Goal: Task Accomplishment & Management: Use online tool/utility

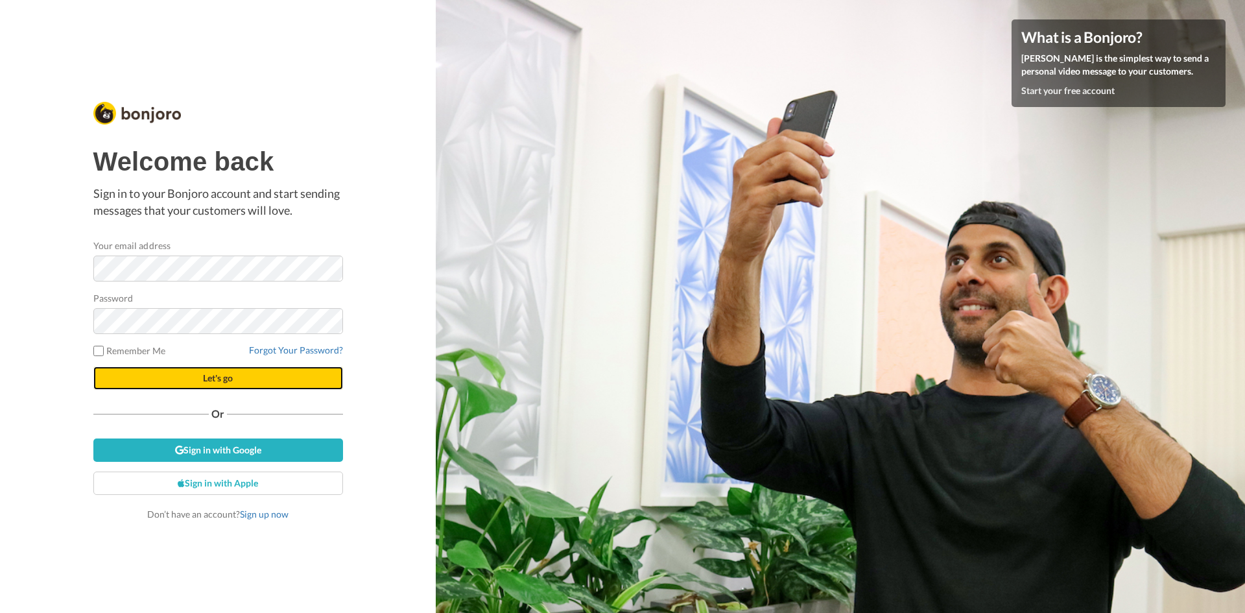
click at [227, 377] on span "Let's go" at bounding box center [218, 377] width 30 height 11
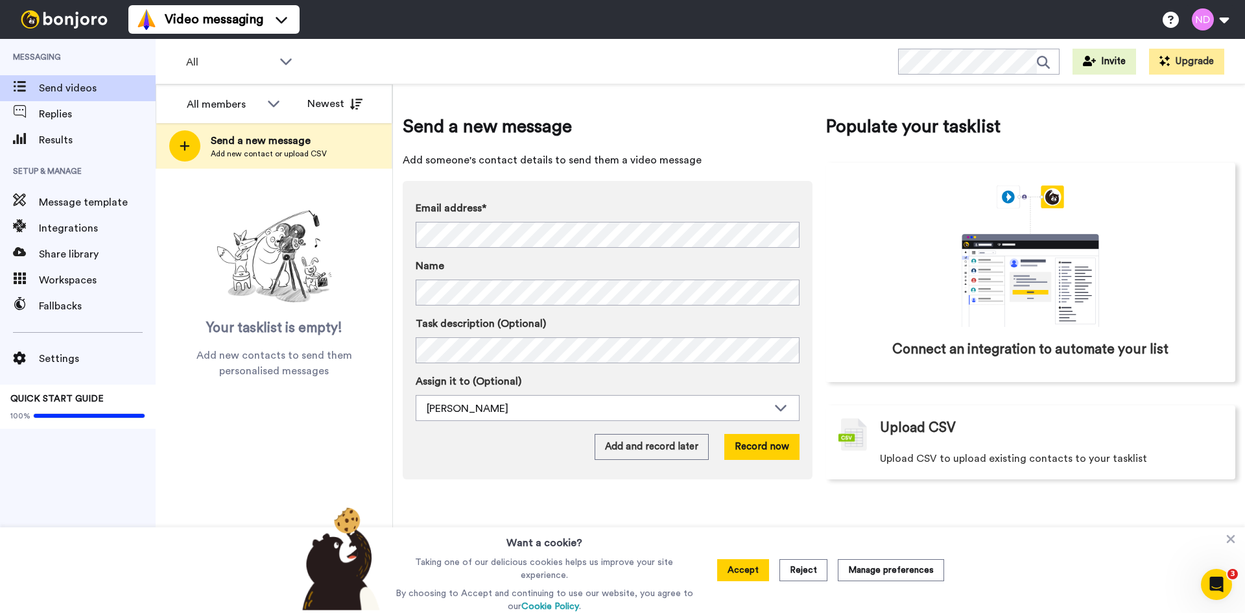
click at [754, 570] on button "Accept" at bounding box center [743, 570] width 52 height 22
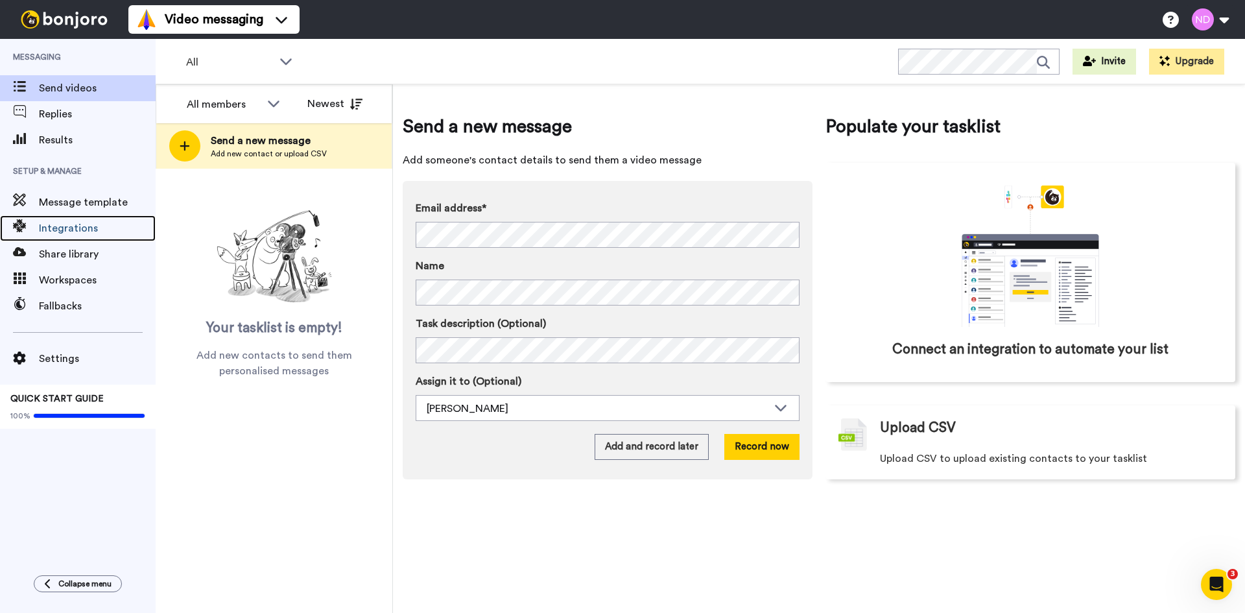
click at [93, 233] on span "Integrations" at bounding box center [97, 228] width 117 height 16
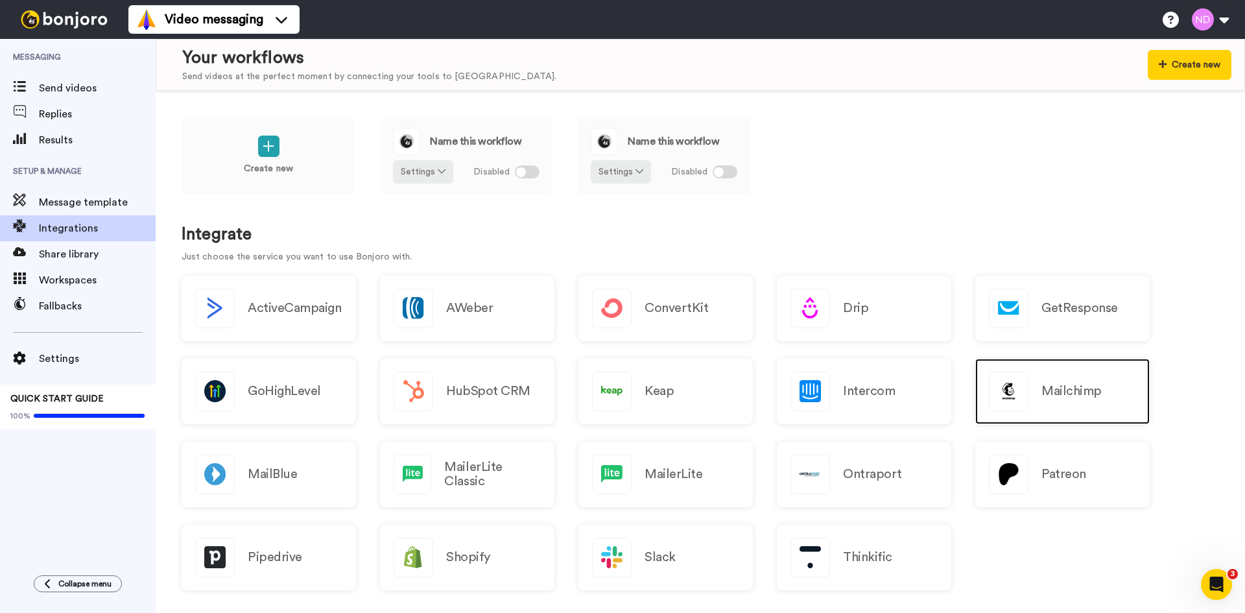
click at [1124, 399] on div "Mailchimp" at bounding box center [1062, 391] width 174 height 65
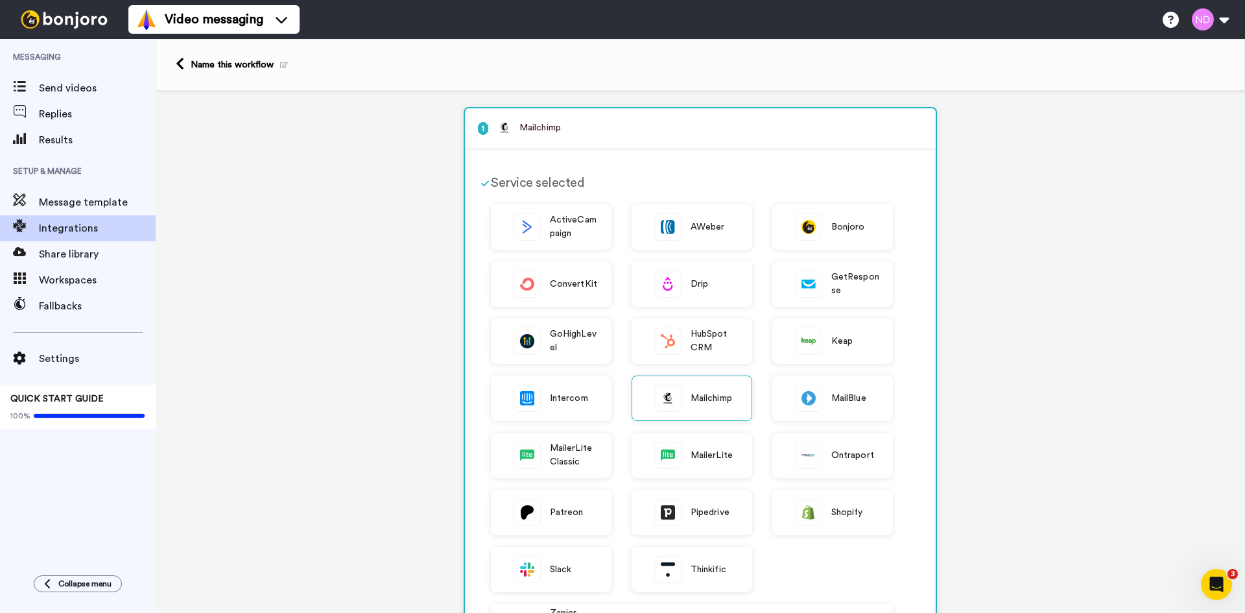
scroll to position [195, 0]
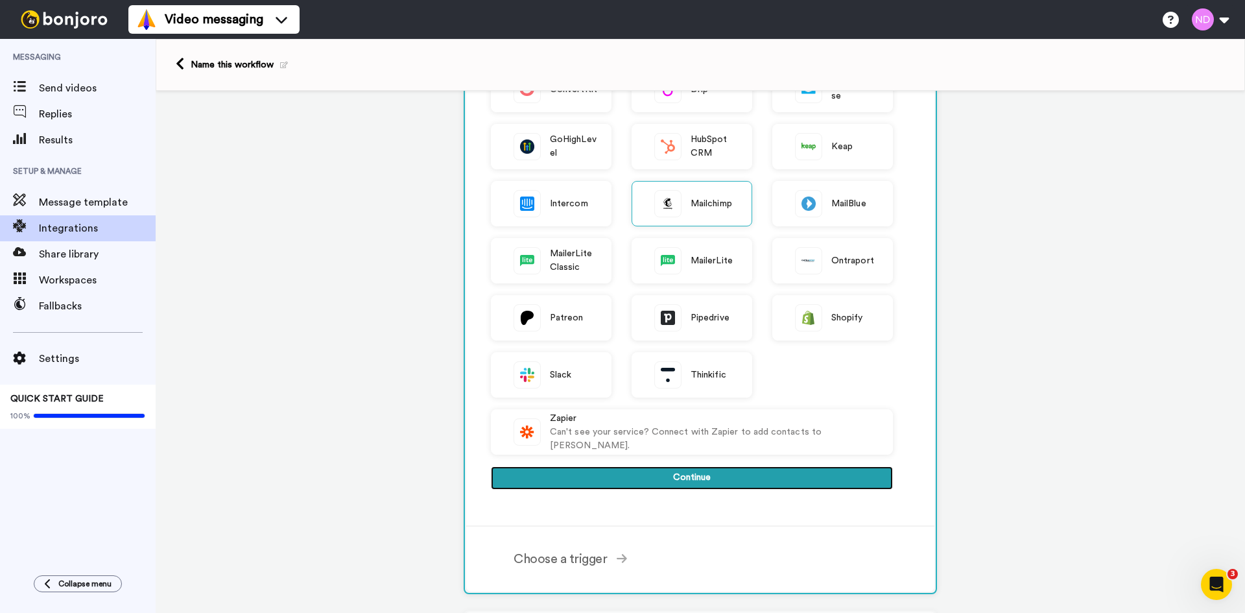
click at [631, 478] on button "Continue" at bounding box center [692, 477] width 402 height 23
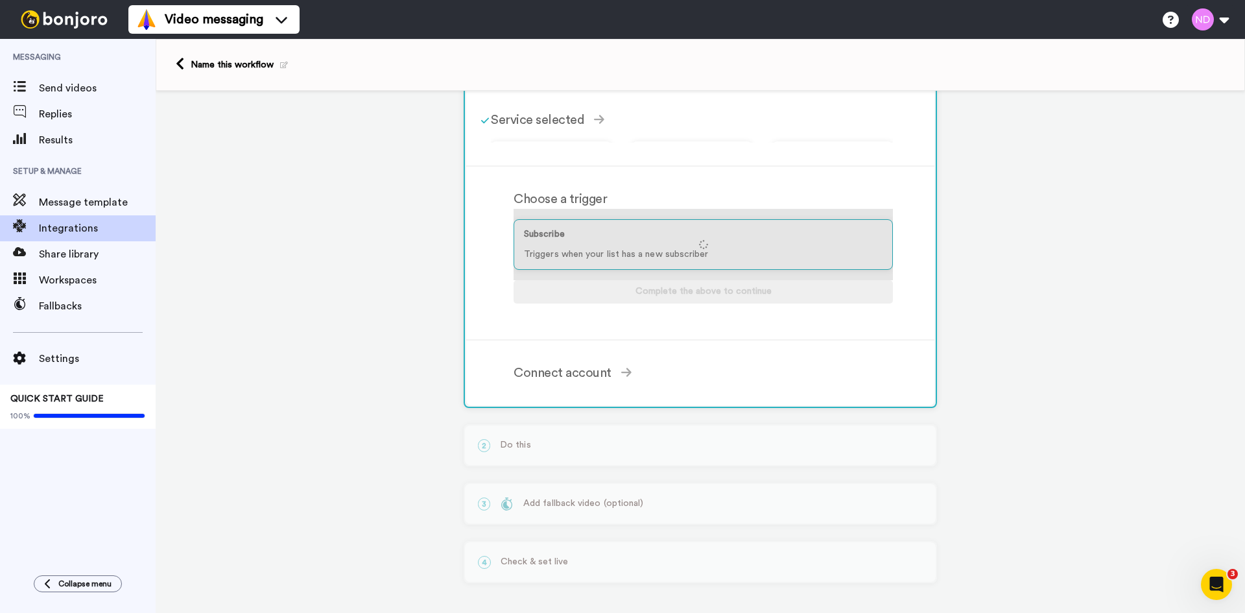
scroll to position [53, 0]
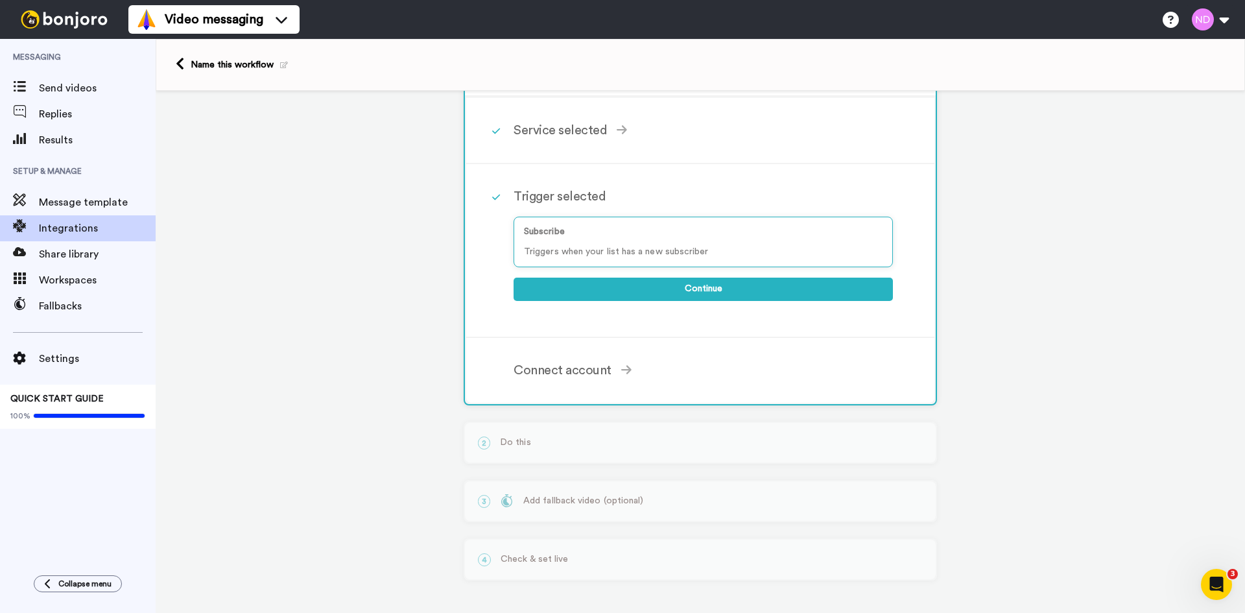
click at [597, 197] on div "Trigger selected" at bounding box center [703, 196] width 379 height 19
click at [624, 240] on div "Subscribe Triggers when your list has a new subscriber" at bounding box center [703, 242] width 379 height 51
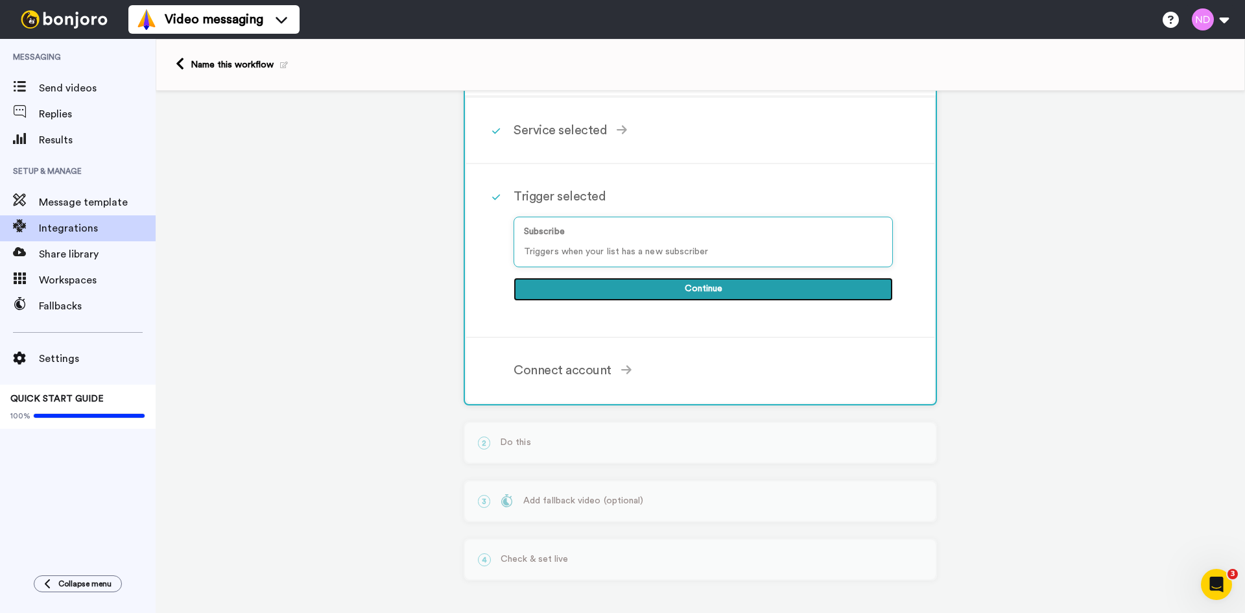
click at [665, 283] on button "Continue" at bounding box center [703, 289] width 379 height 23
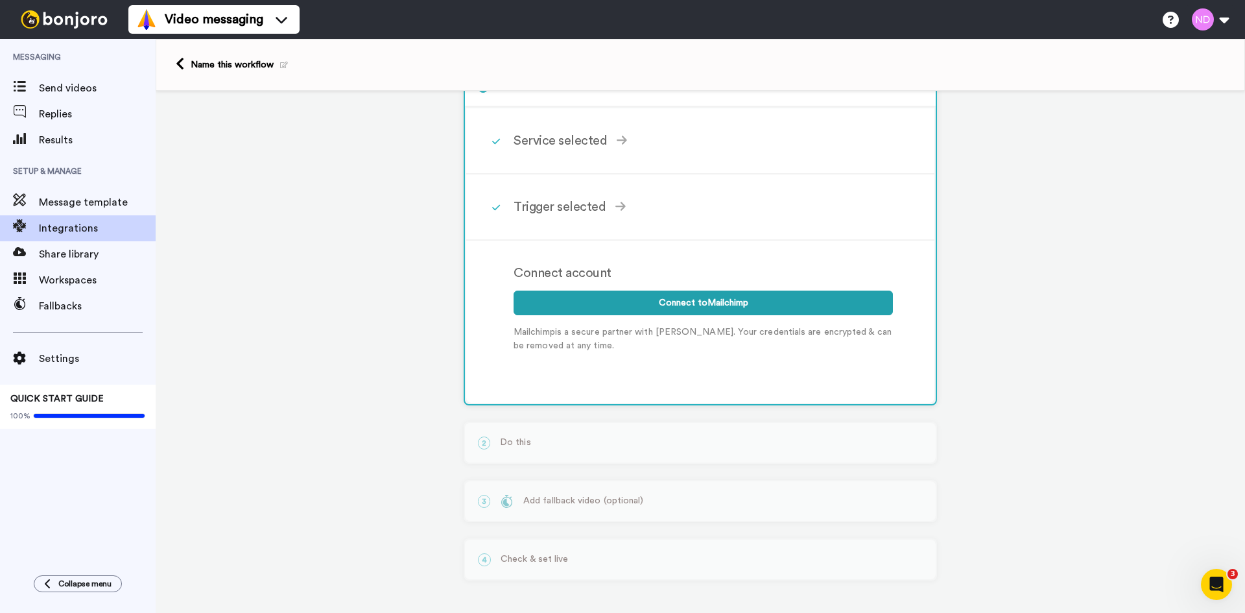
scroll to position [42, 0]
click at [605, 198] on div "Trigger selected" at bounding box center [703, 206] width 379 height 19
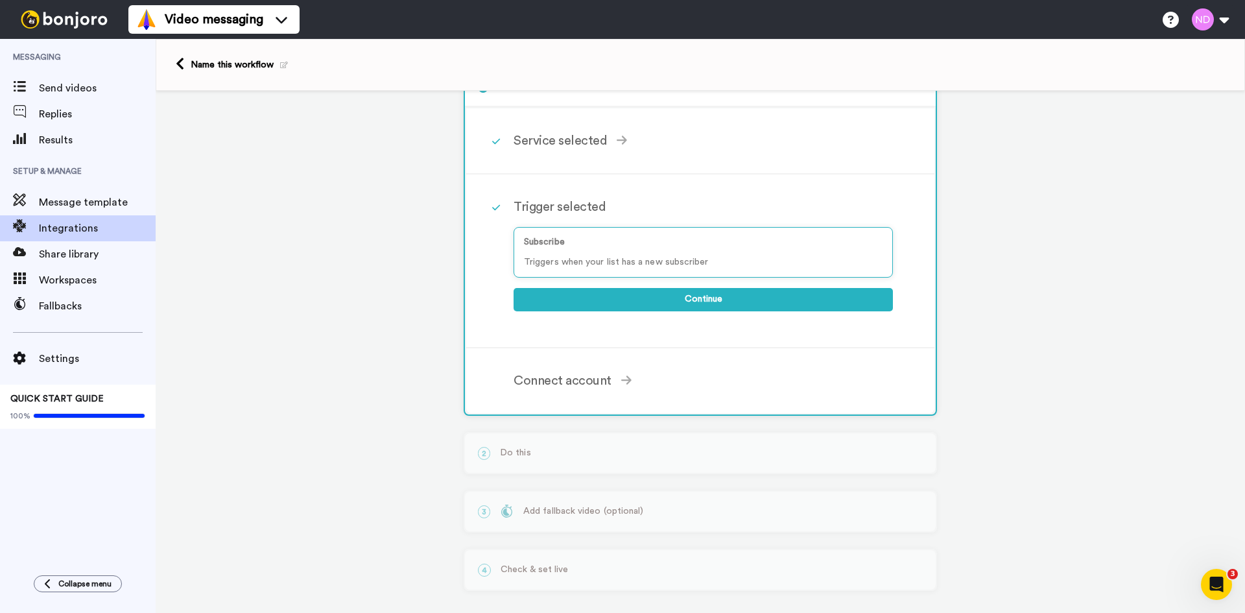
drag, startPoint x: 606, startPoint y: 225, endPoint x: 604, endPoint y: 231, distance: 6.8
click at [604, 231] on div "Subscribe Triggers when your list has a new subscriber" at bounding box center [703, 252] width 379 height 71
click at [600, 241] on p "Subscribe" at bounding box center [703, 242] width 359 height 14
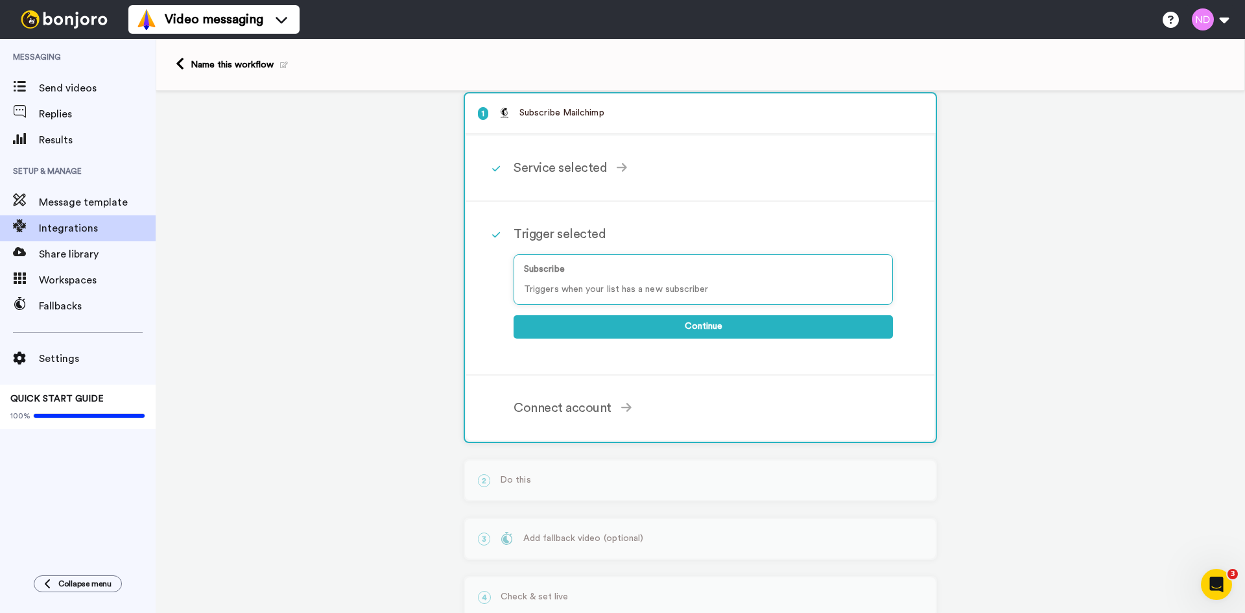
scroll to position [0, 0]
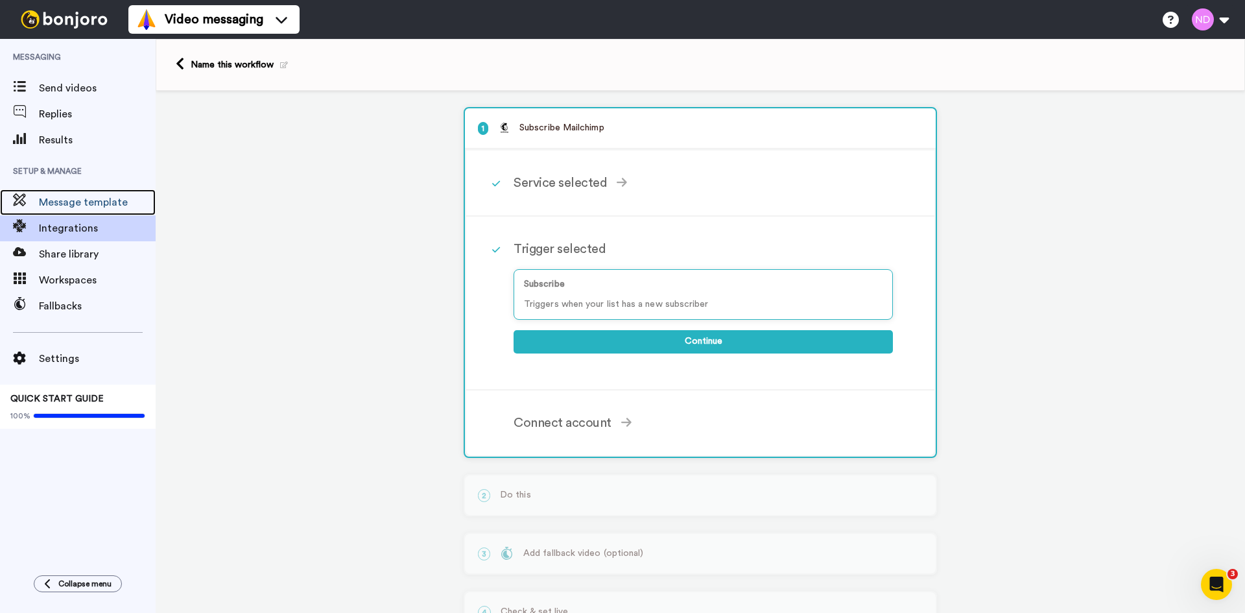
click at [108, 204] on span "Message template" at bounding box center [97, 203] width 117 height 16
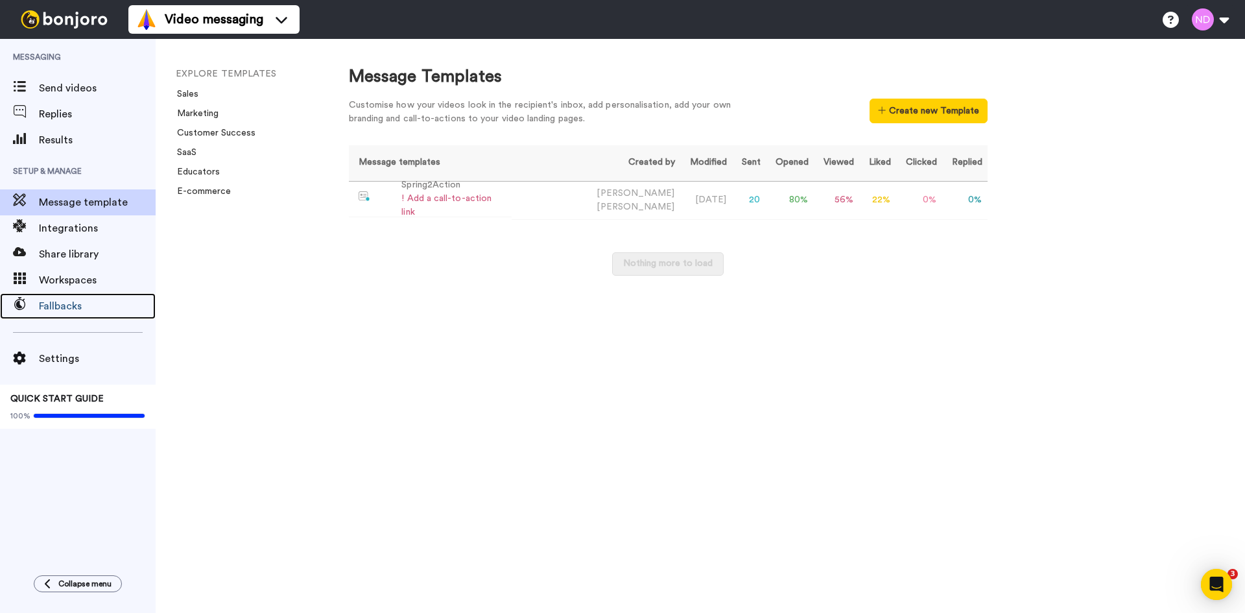
click at [86, 302] on span "Fallbacks" at bounding box center [97, 306] width 117 height 16
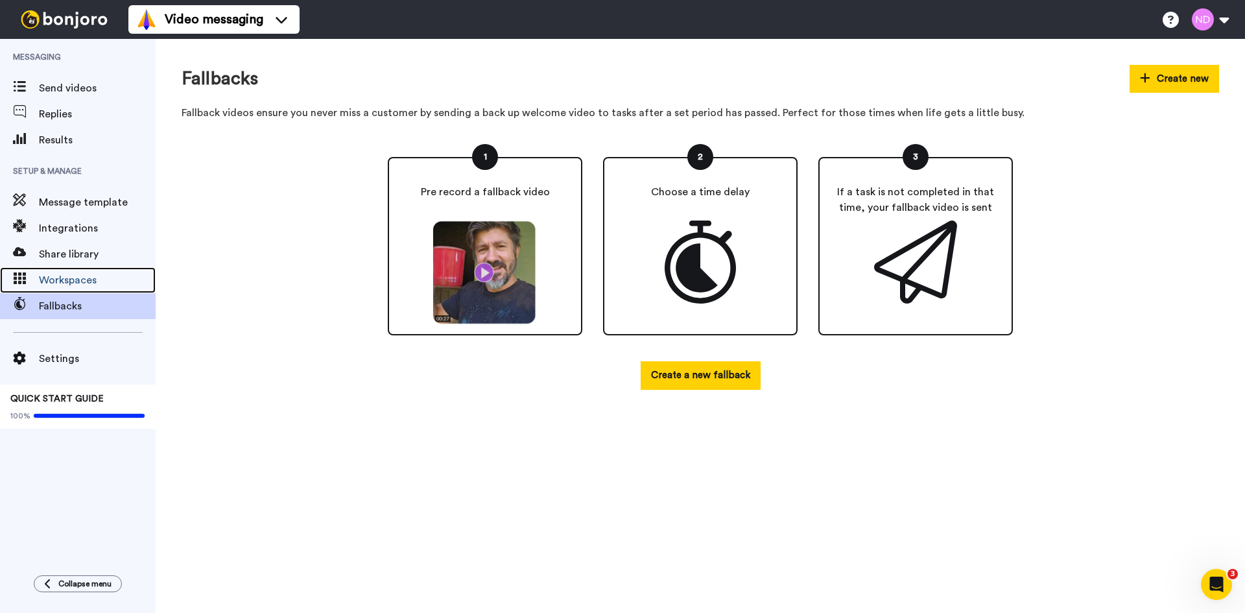
click at [77, 280] on span "Workspaces" at bounding box center [97, 280] width 117 height 16
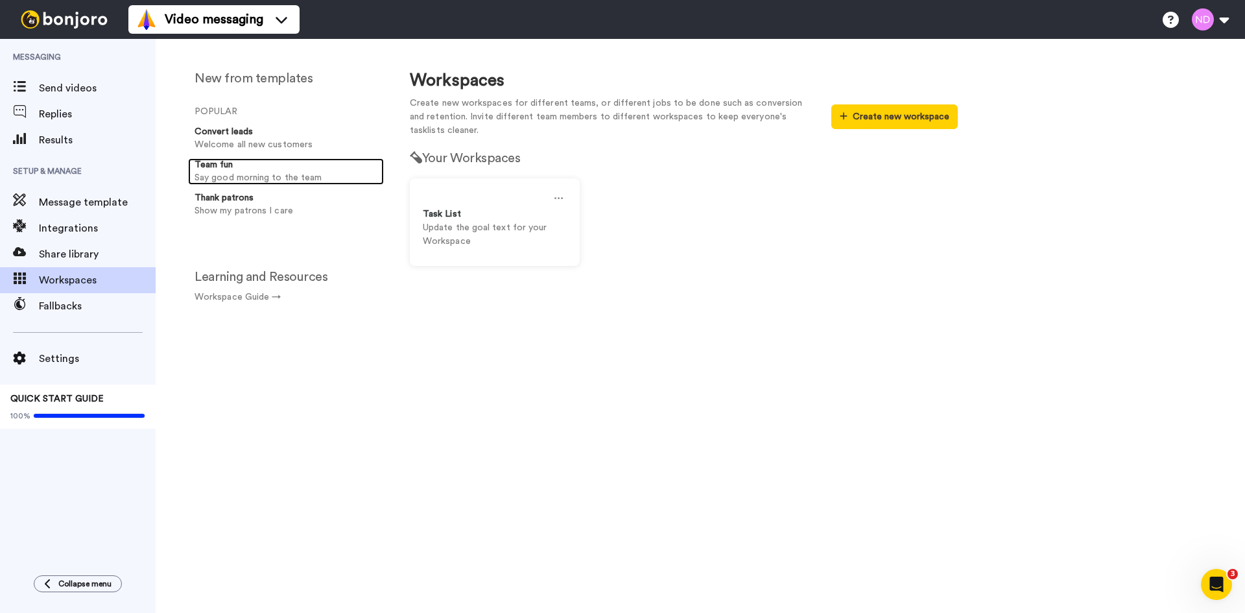
click at [235, 167] on div "Team fun" at bounding box center [287, 164] width 184 height 13
select select "Team updates"
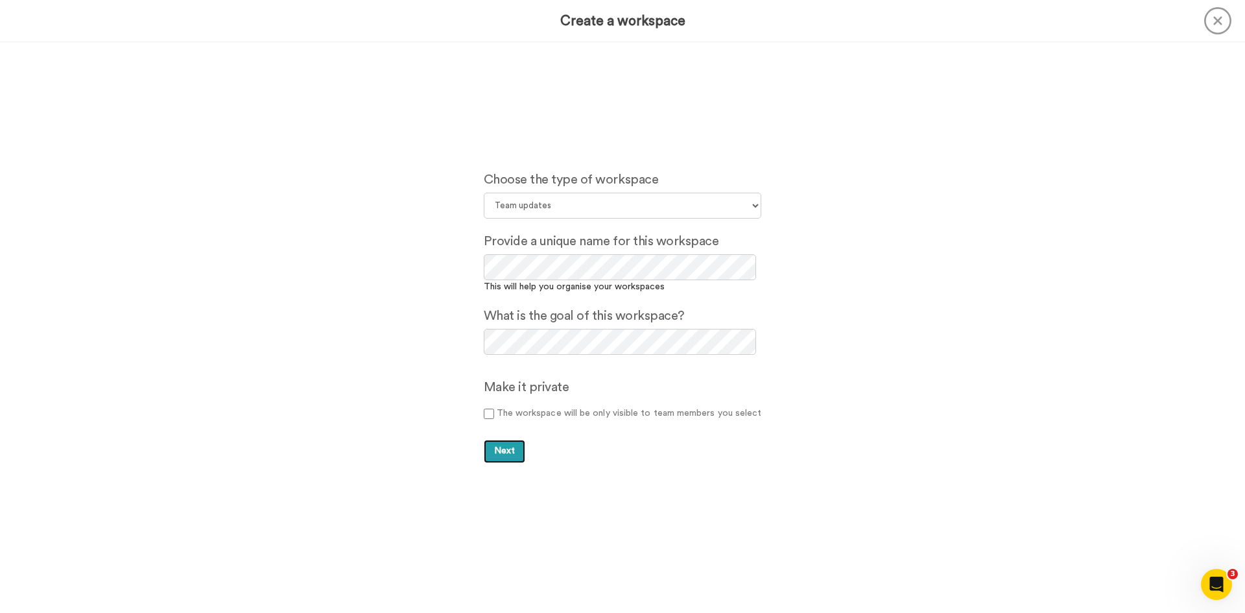
click at [514, 453] on button "Next" at bounding box center [505, 451] width 42 height 23
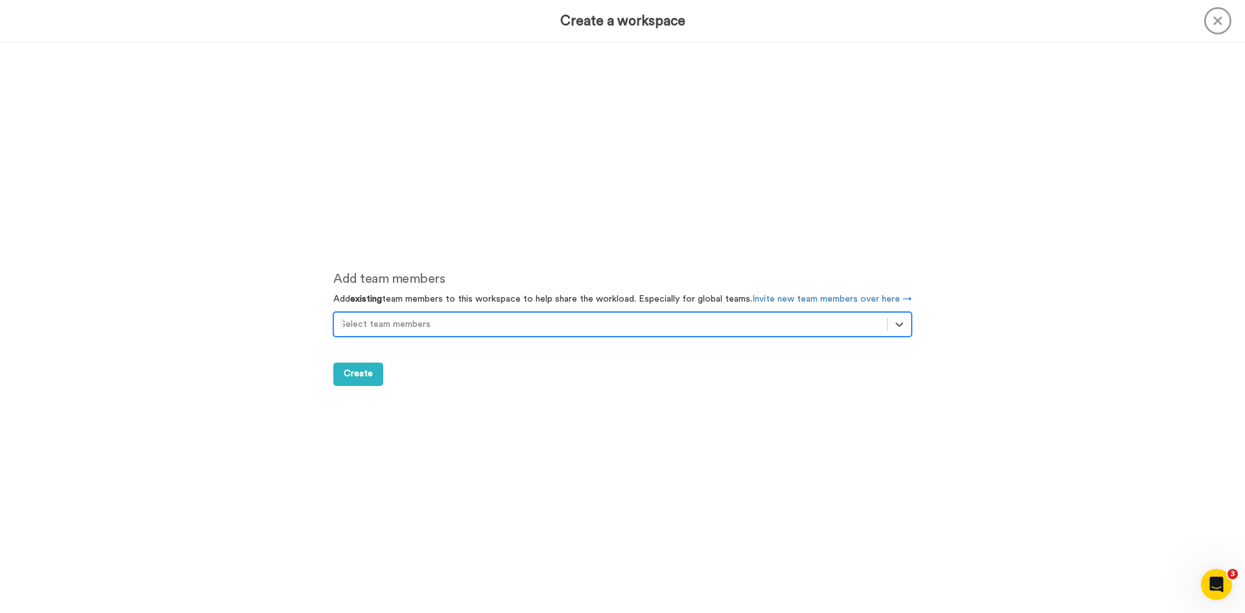
scroll to position [571, 0]
click at [344, 371] on span "Create" at bounding box center [358, 373] width 29 height 9
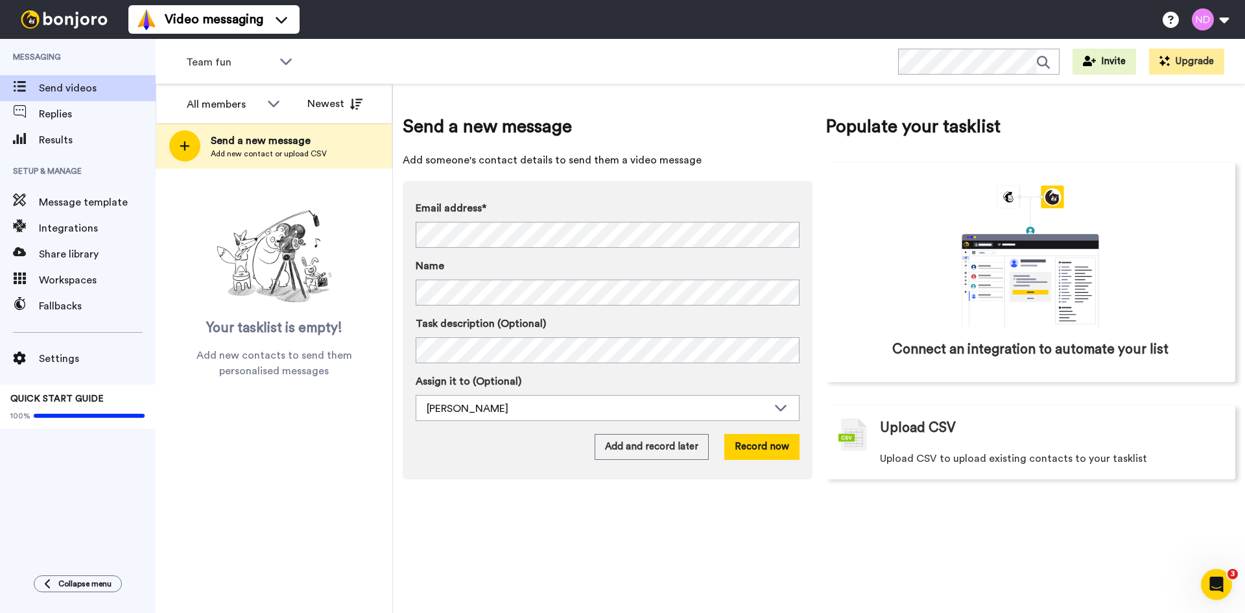
click at [1180, 64] on button "Upgrade" at bounding box center [1186, 62] width 75 height 26
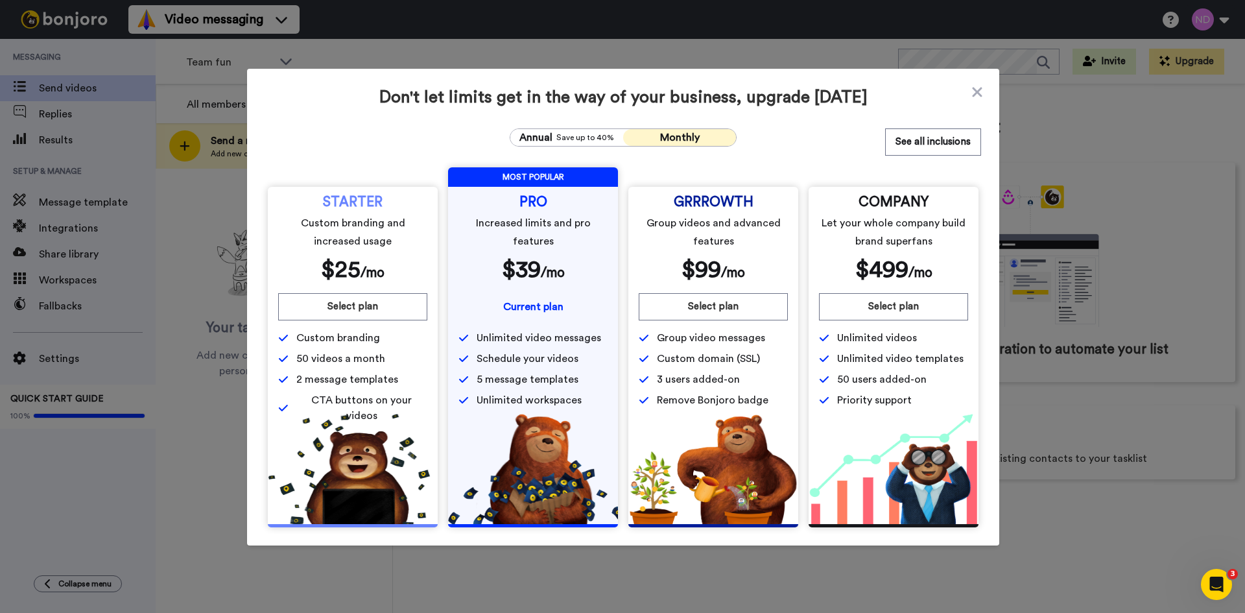
click at [977, 95] on icon at bounding box center [977, 92] width 10 height 10
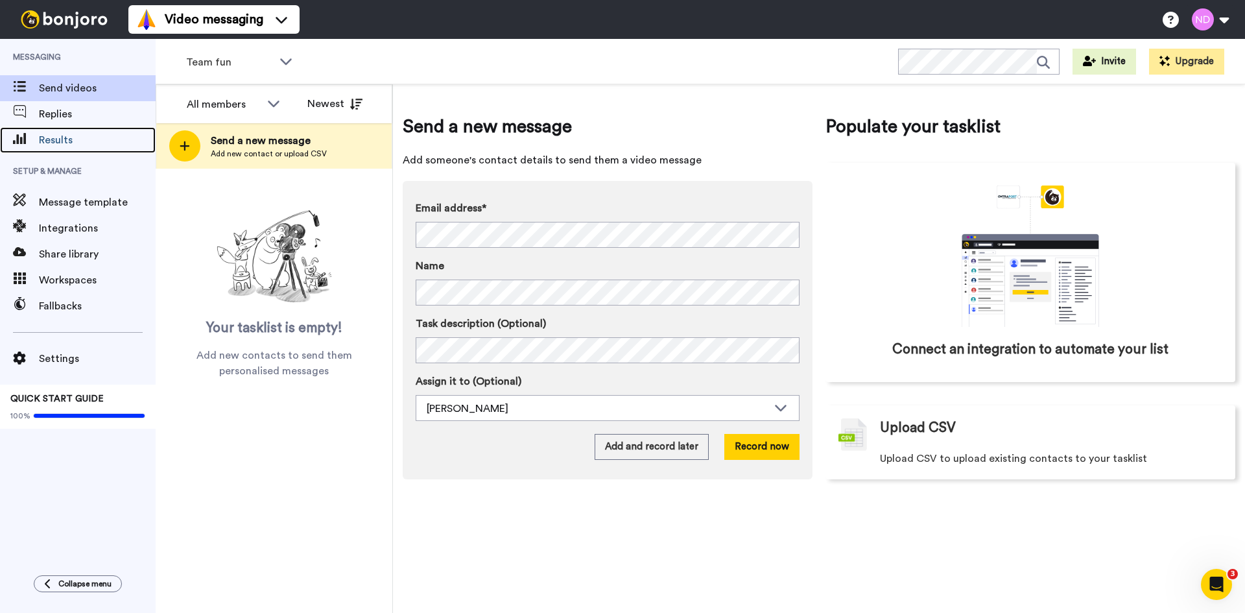
click at [54, 138] on span "Results" at bounding box center [97, 140] width 117 height 16
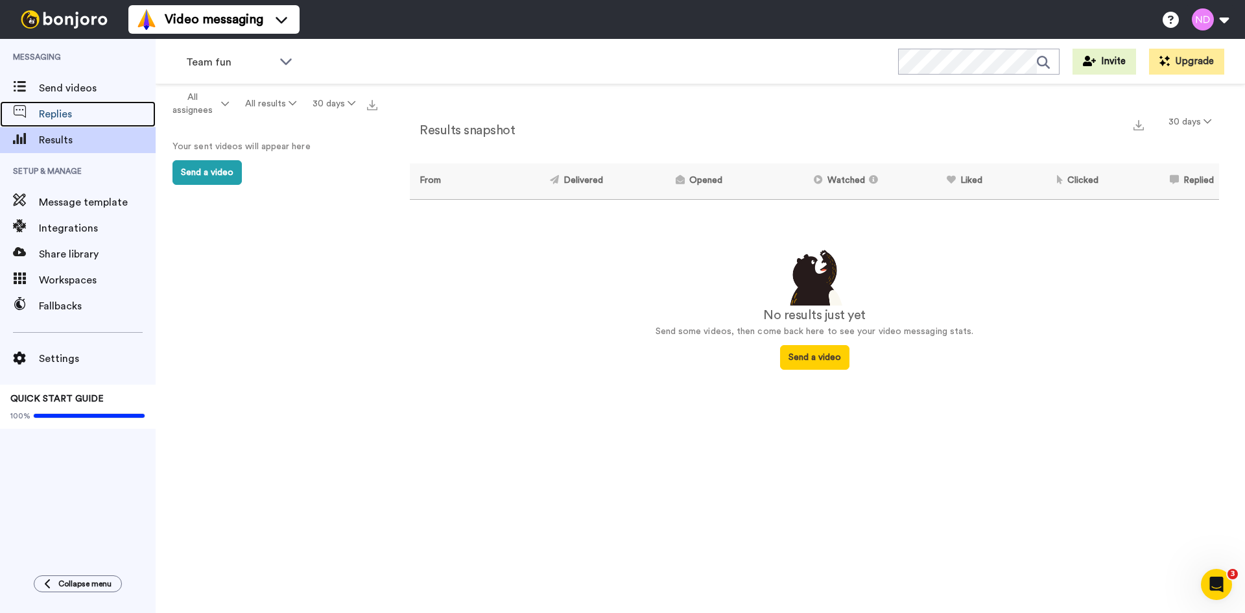
click at [56, 112] on span "Replies" at bounding box center [97, 114] width 117 height 16
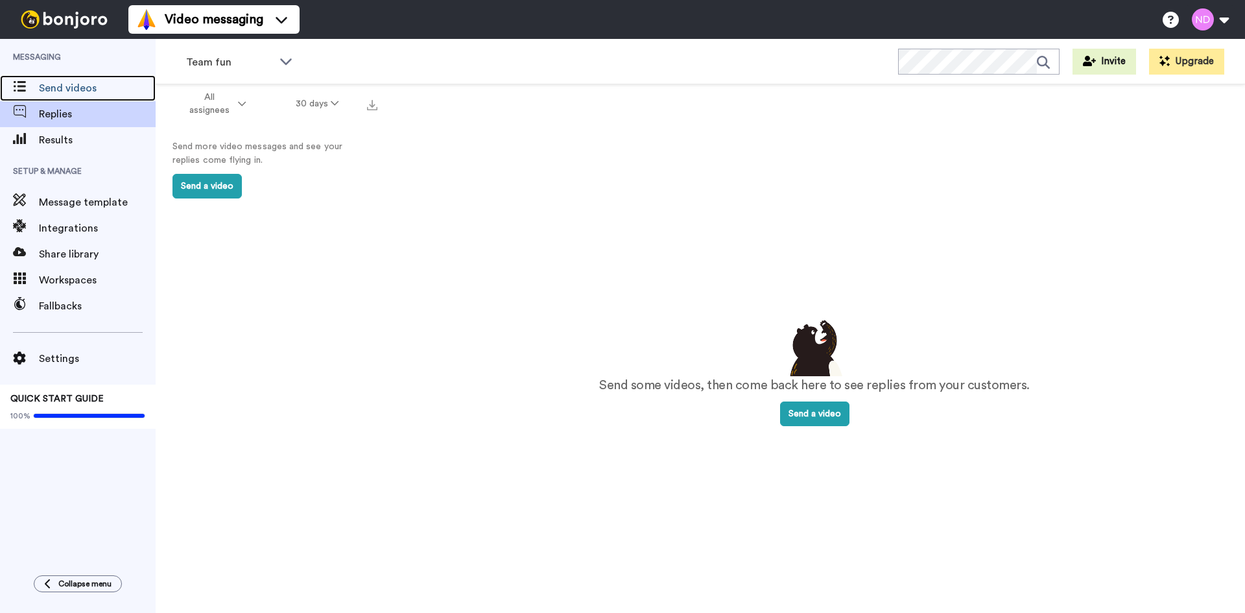
click at [69, 91] on span "Send videos" at bounding box center [97, 88] width 117 height 16
click at [71, 84] on span "Send videos" at bounding box center [97, 88] width 117 height 16
click at [281, 61] on icon at bounding box center [286, 60] width 16 height 13
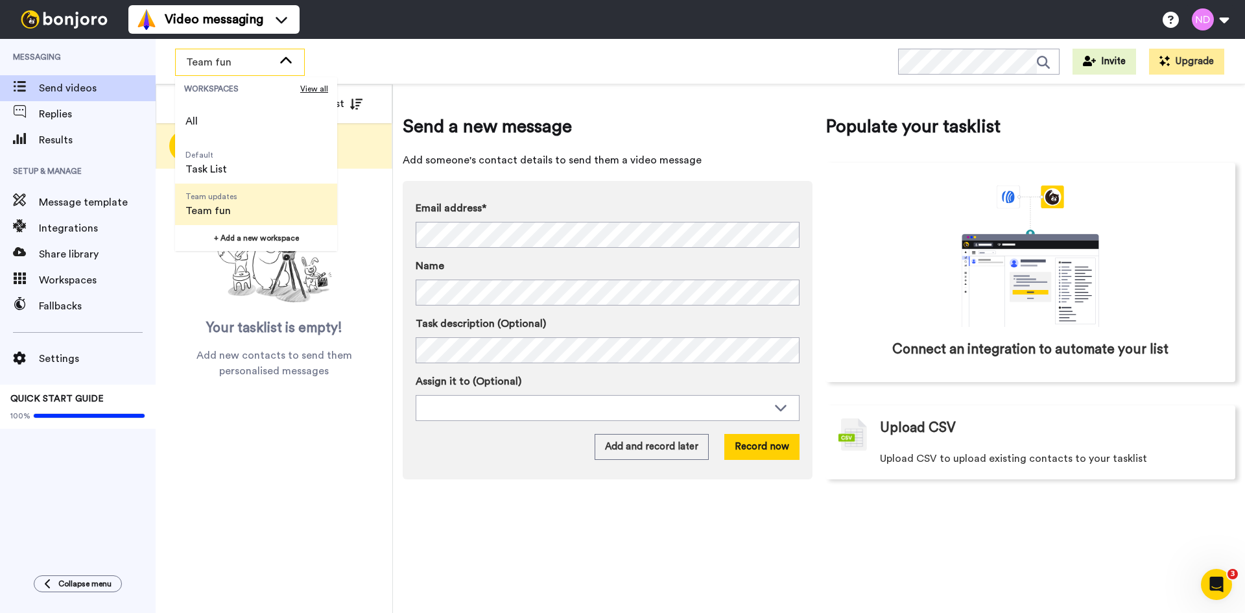
click at [259, 126] on li "All" at bounding box center [256, 122] width 162 height 42
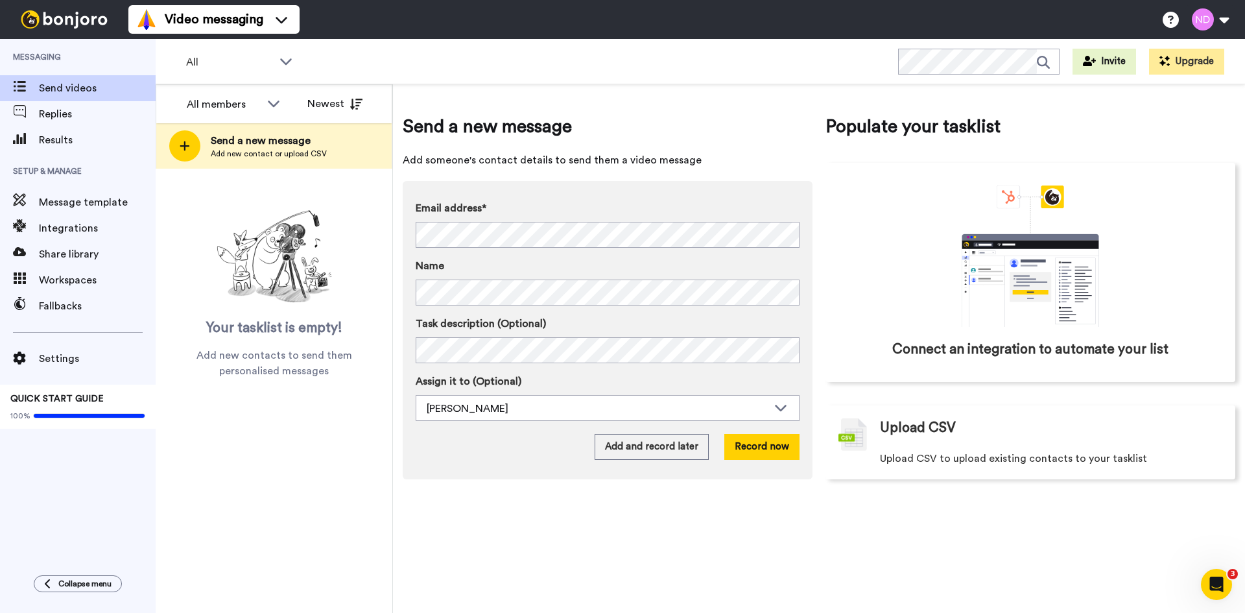
click at [284, 61] on icon at bounding box center [286, 61] width 12 height 6
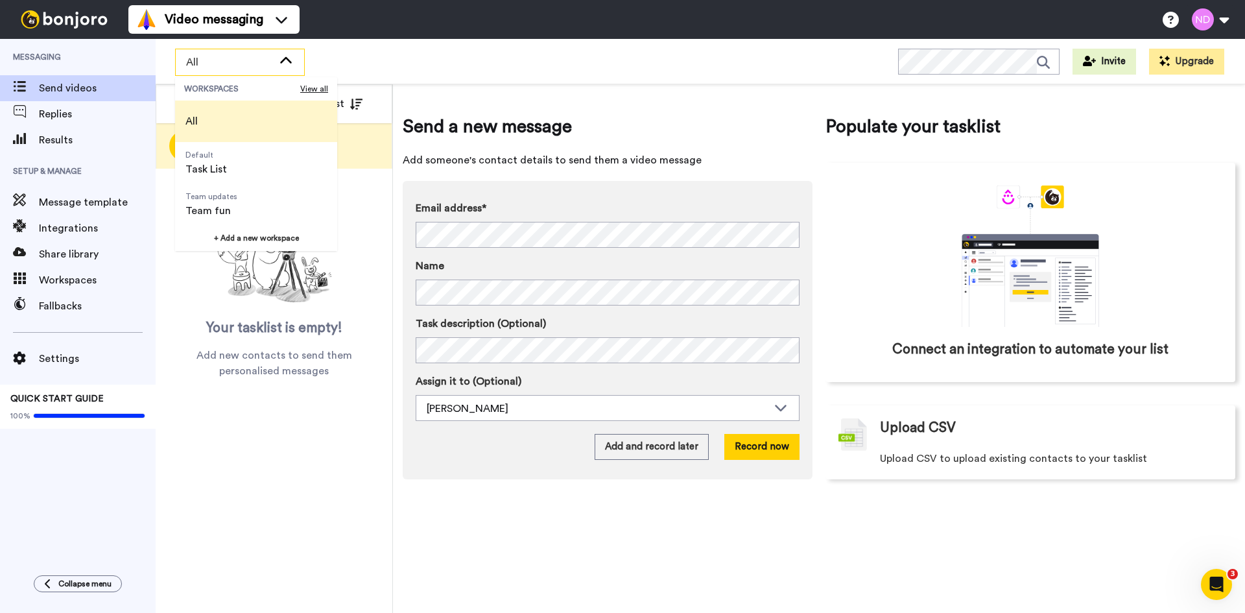
click at [242, 114] on li "All" at bounding box center [256, 122] width 162 height 42
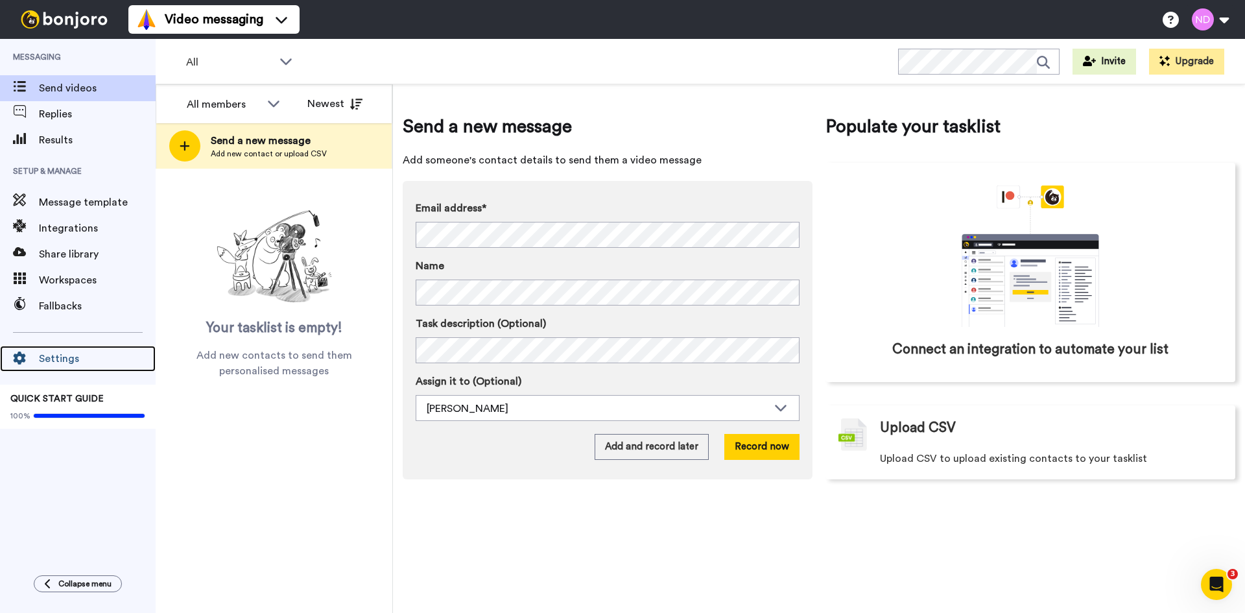
click at [78, 365] on span "Settings" at bounding box center [97, 359] width 117 height 16
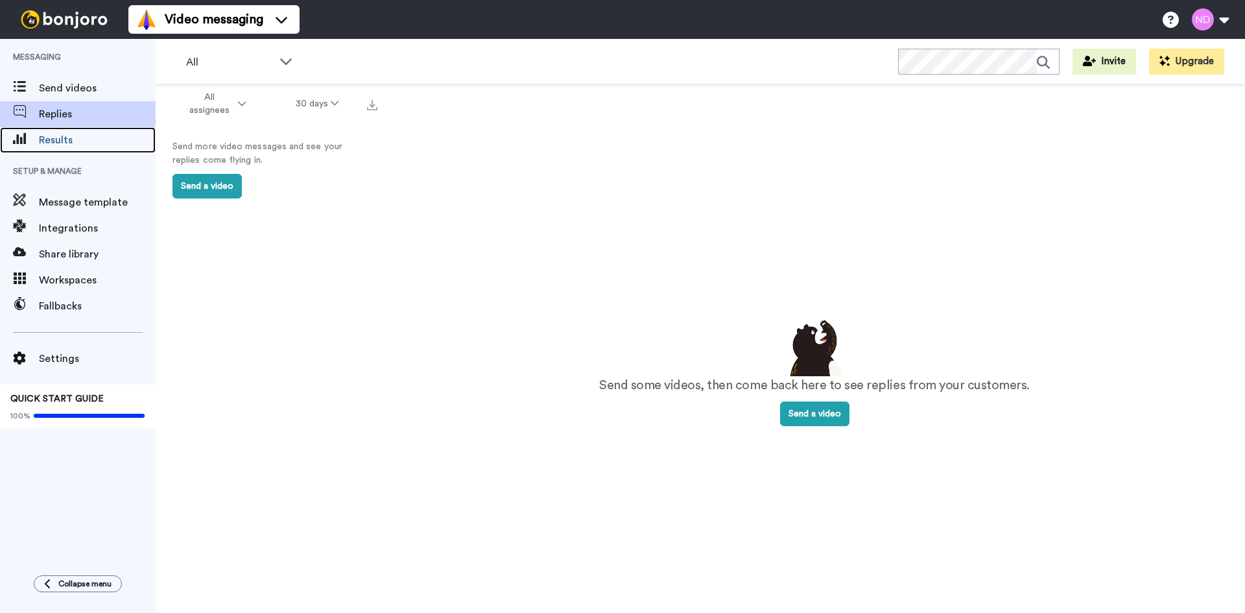
click at [40, 134] on span "Results" at bounding box center [97, 140] width 117 height 16
